Goal: Task Accomplishment & Management: Manage account settings

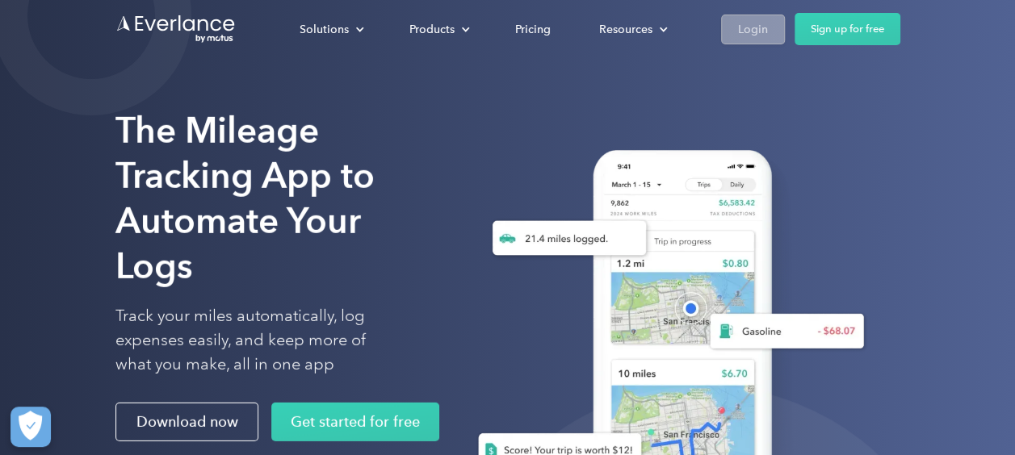
click at [746, 27] on div "Login" at bounding box center [753, 29] width 30 height 20
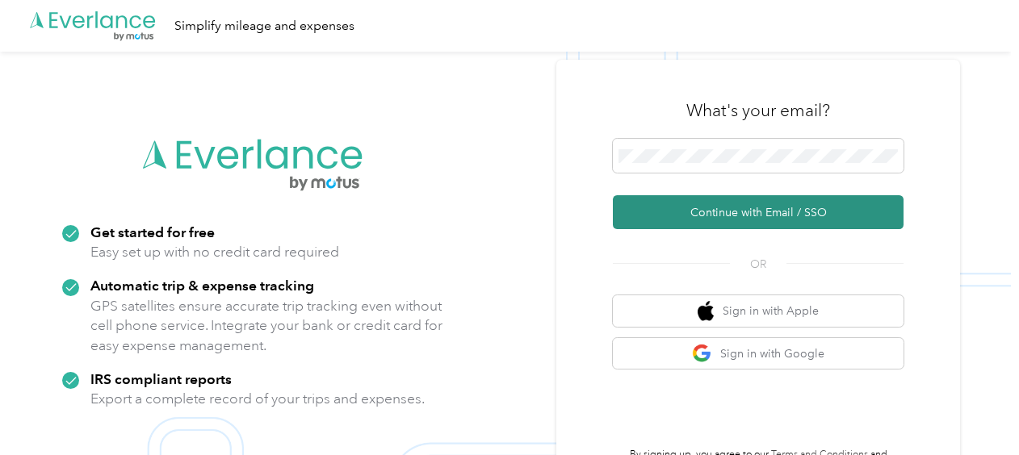
click at [683, 223] on button "Continue with Email / SSO" at bounding box center [758, 212] width 291 height 34
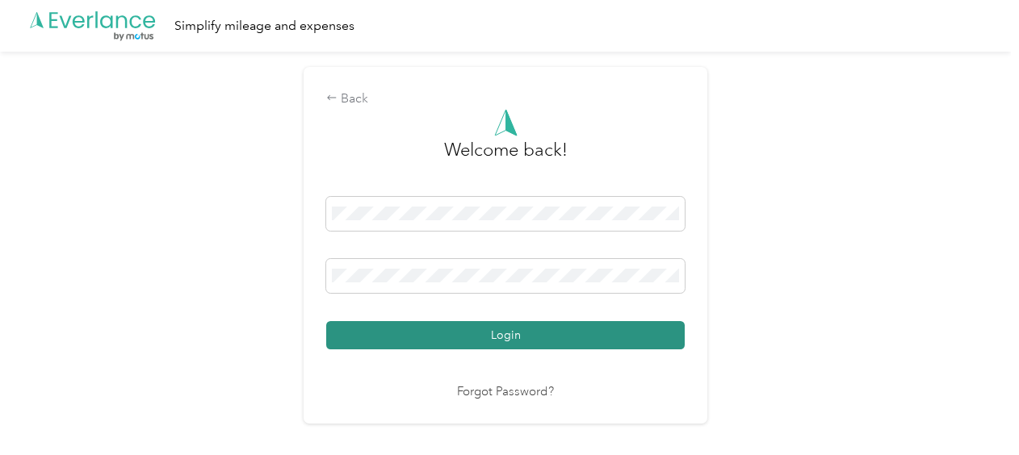
click at [500, 334] on button "Login" at bounding box center [505, 335] width 358 height 28
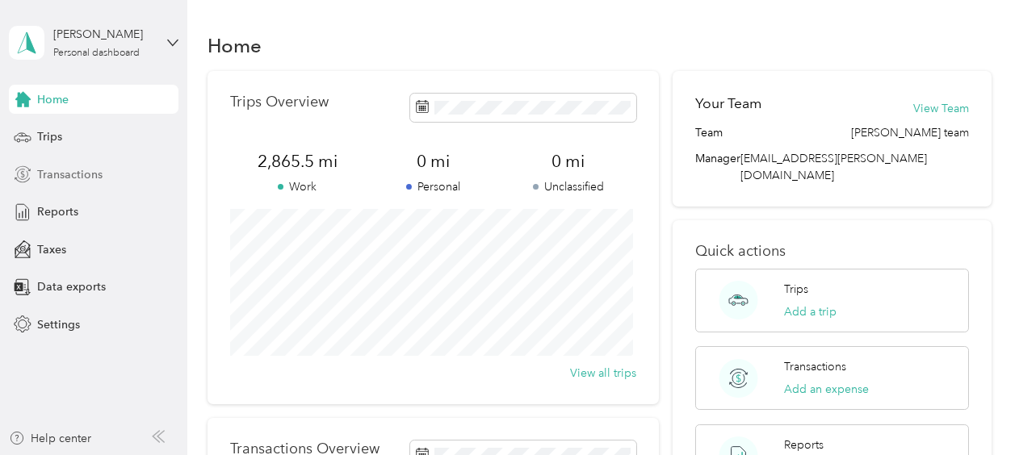
click at [51, 173] on span "Transactions" at bounding box center [69, 174] width 65 height 17
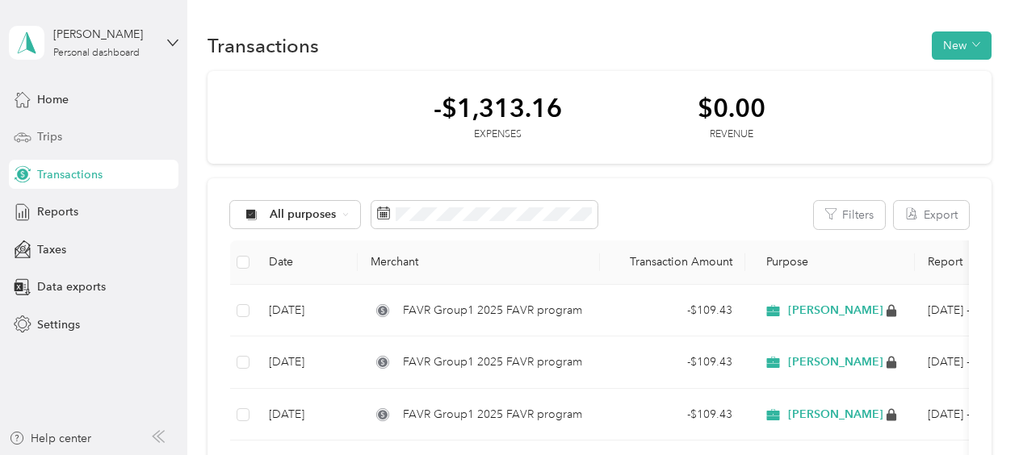
click at [53, 134] on span "Trips" at bounding box center [49, 136] width 25 height 17
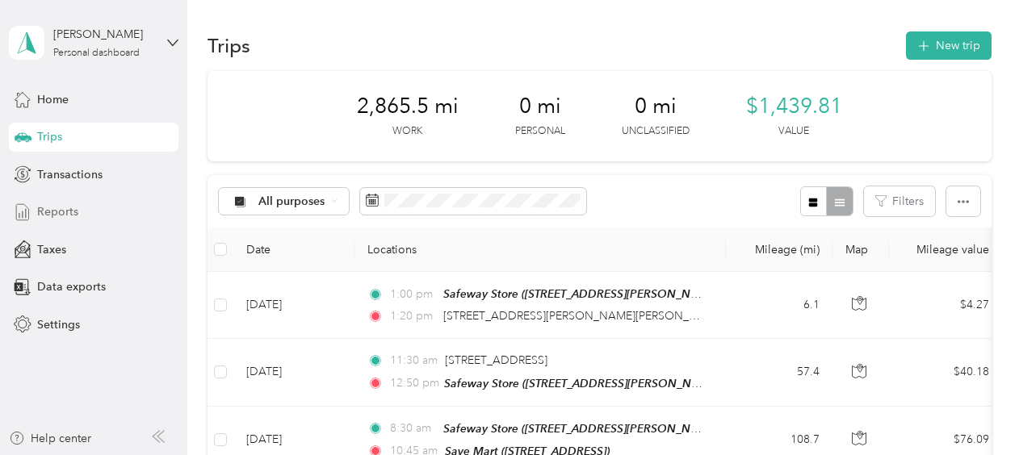
click at [51, 212] on span "Reports" at bounding box center [57, 211] width 41 height 17
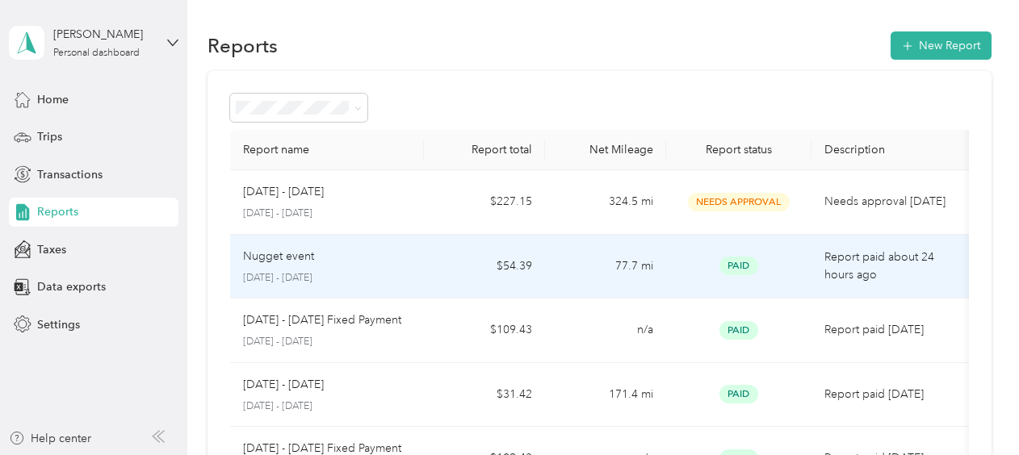
click at [275, 260] on p "Nugget event" at bounding box center [278, 257] width 71 height 18
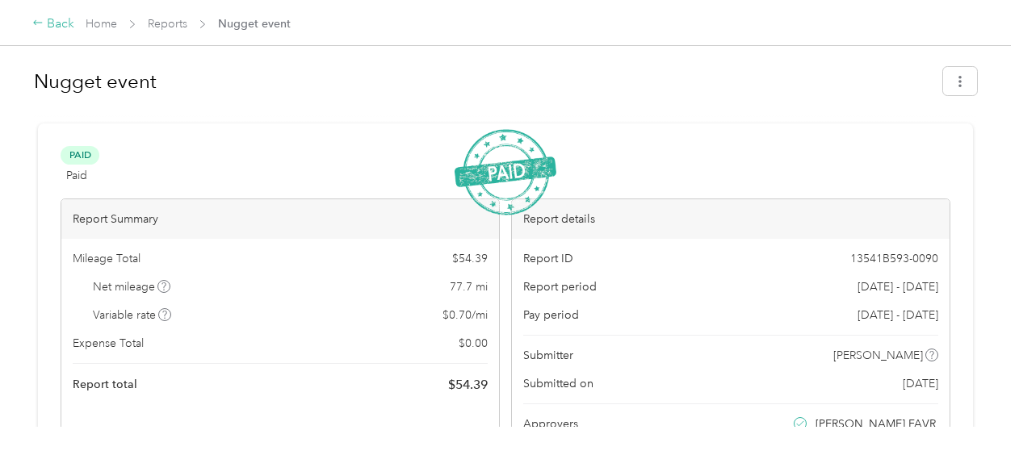
click at [49, 27] on div "Back" at bounding box center [53, 24] width 42 height 19
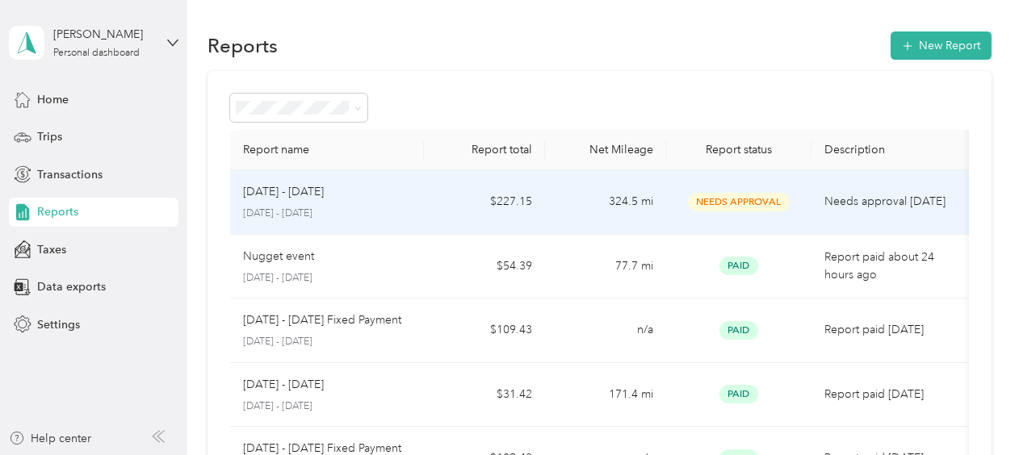
click at [288, 197] on p "[DATE] - [DATE]" at bounding box center [283, 192] width 81 height 18
